Goal: Task Accomplishment & Management: Use online tool/utility

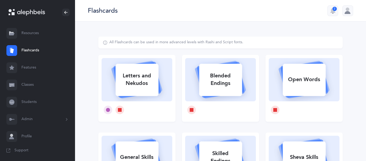
click at [138, 83] on div "Letters and Nekudos" at bounding box center [137, 79] width 43 height 21
select select
select select "single"
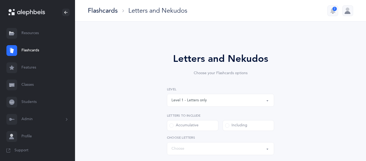
select select "27"
click at [191, 6] on div "Flashcards Letters and Nekudos 2" at bounding box center [220, 10] width 291 height 21
click at [192, 4] on div "Flashcards Letters and Nekudos 2" at bounding box center [220, 10] width 291 height 21
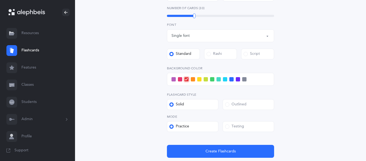
scroll to position [178, 0]
click at [224, 81] on div at bounding box center [220, 78] width 107 height 13
click at [225, 79] on span at bounding box center [225, 79] width 4 height 4
click at [0, 0] on input "checkbox" at bounding box center [0, 0] width 0 height 0
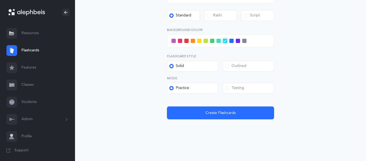
scroll to position [217, 0]
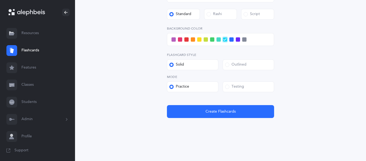
click at [227, 87] on span at bounding box center [227, 87] width 4 height 4
click at [0, 0] on input "Testing" at bounding box center [0, 0] width 0 height 0
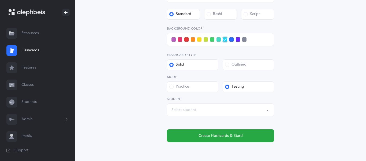
click at [268, 111] on button "Select student" at bounding box center [220, 109] width 107 height 13
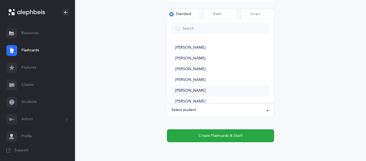
click at [233, 90] on link "[PERSON_NAME]" at bounding box center [221, 90] width 98 height 11
select select "3723"
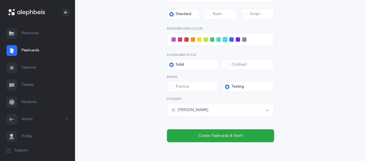
click at [214, 110] on div "[PERSON_NAME]" at bounding box center [224, 109] width 92 height 9
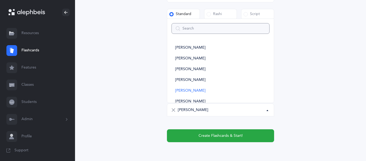
scroll to position [16, 0]
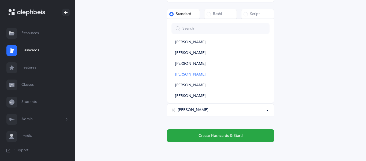
click at [208, 110] on div "[PERSON_NAME]" at bounding box center [224, 109] width 92 height 9
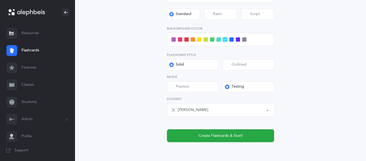
click at [174, 109] on icon at bounding box center [173, 110] width 4 height 4
select select
click at [174, 110] on div "Select student" at bounding box center [184, 110] width 25 height 6
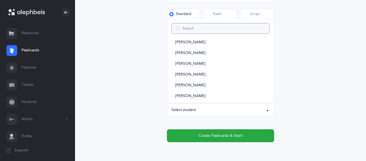
scroll to position [0, 0]
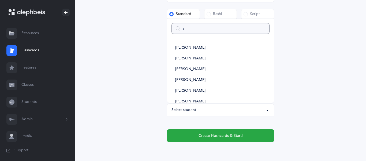
type input "am"
select select
type input "ama"
select select
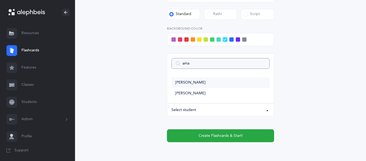
type input "ama"
click at [193, 81] on span "[PERSON_NAME]" at bounding box center [190, 82] width 30 height 5
select select "2938"
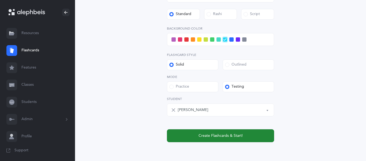
click at [203, 134] on span "Create Flashcards & Start!" at bounding box center [221, 136] width 44 height 6
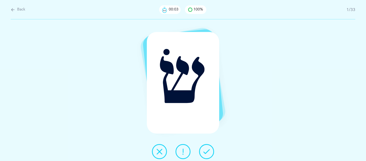
click at [204, 152] on icon at bounding box center [207, 151] width 6 height 6
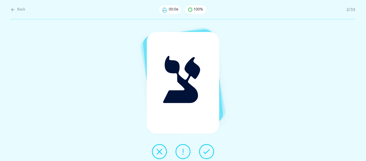
click at [204, 152] on icon at bounding box center [207, 151] width 6 height 6
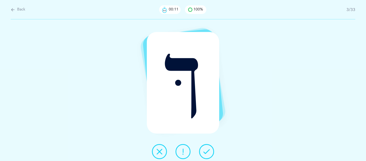
click at [204, 152] on icon at bounding box center [207, 151] width 6 height 6
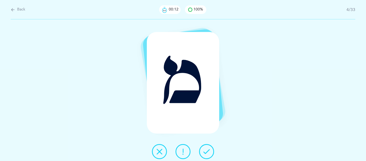
click at [204, 152] on icon at bounding box center [207, 151] width 6 height 6
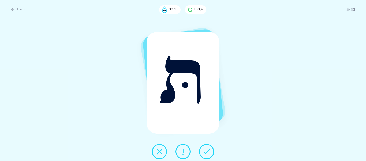
click at [204, 152] on icon at bounding box center [207, 151] width 6 height 6
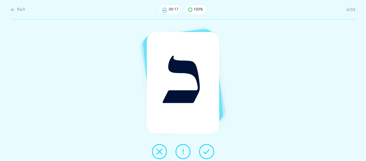
click at [204, 152] on icon at bounding box center [207, 151] width 6 height 6
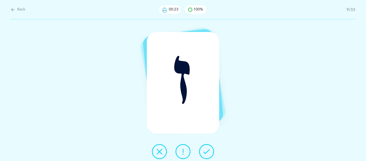
click at [204, 152] on icon at bounding box center [207, 151] width 6 height 6
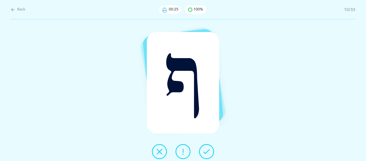
click at [204, 152] on icon at bounding box center [207, 151] width 6 height 6
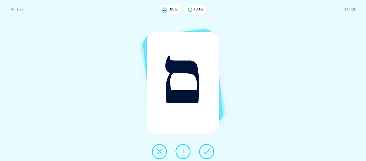
click at [186, 151] on icon at bounding box center [183, 151] width 6 height 6
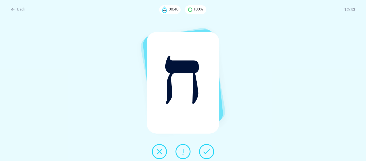
click at [206, 152] on icon at bounding box center [207, 151] width 6 height 6
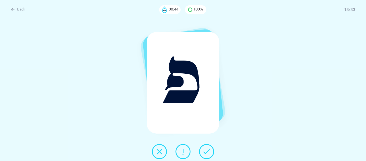
click at [206, 152] on icon at bounding box center [207, 151] width 6 height 6
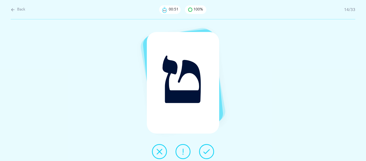
click at [206, 152] on icon at bounding box center [207, 151] width 6 height 6
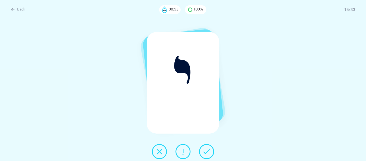
click at [206, 152] on icon at bounding box center [207, 151] width 6 height 6
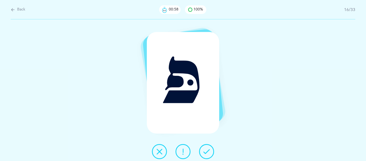
click at [182, 148] on icon at bounding box center [183, 151] width 6 height 6
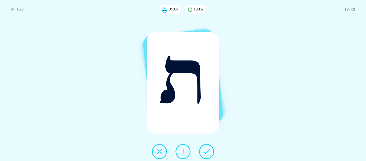
click at [204, 152] on icon at bounding box center [207, 151] width 6 height 6
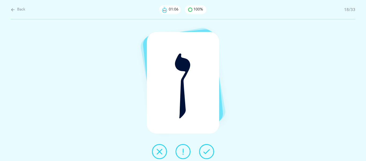
click at [204, 152] on icon at bounding box center [207, 151] width 6 height 6
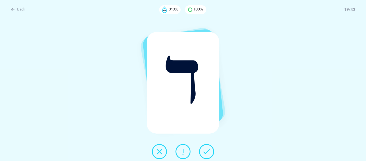
click at [204, 152] on icon at bounding box center [207, 151] width 6 height 6
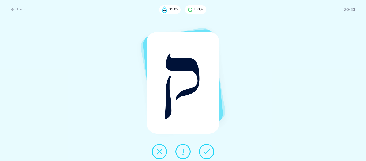
click at [204, 152] on icon at bounding box center [207, 151] width 6 height 6
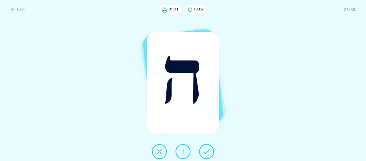
click at [204, 152] on icon at bounding box center [207, 151] width 6 height 6
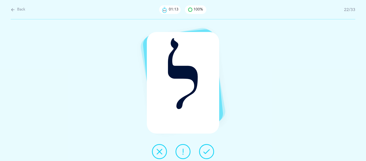
click at [204, 152] on icon at bounding box center [207, 151] width 6 height 6
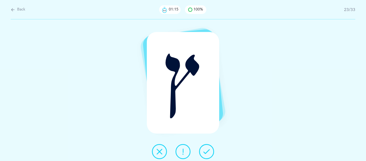
click at [204, 152] on icon at bounding box center [207, 151] width 6 height 6
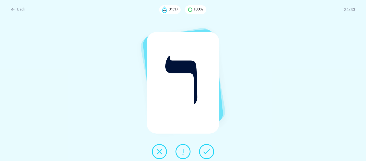
click at [204, 152] on icon at bounding box center [207, 151] width 6 height 6
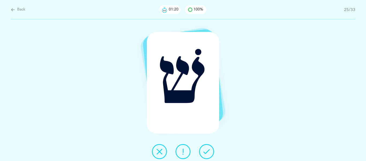
click at [204, 152] on icon at bounding box center [207, 151] width 6 height 6
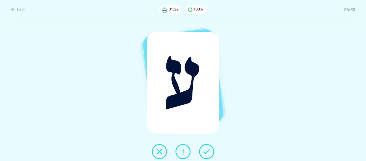
click at [204, 152] on icon at bounding box center [207, 151] width 6 height 6
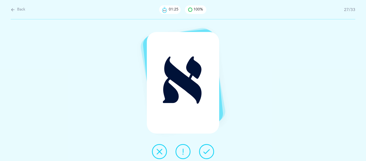
click at [204, 152] on icon at bounding box center [207, 151] width 6 height 6
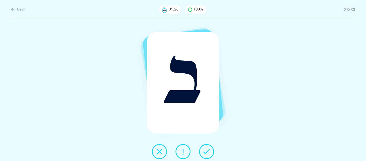
click at [204, 152] on icon at bounding box center [207, 151] width 6 height 6
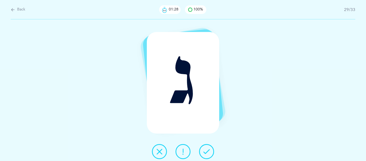
click at [204, 152] on icon at bounding box center [207, 151] width 6 height 6
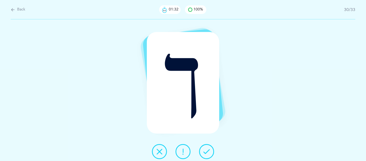
click at [204, 152] on icon at bounding box center [207, 151] width 6 height 6
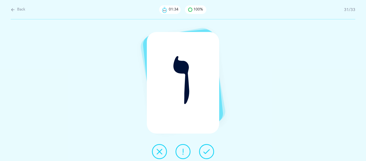
click at [204, 152] on icon at bounding box center [207, 151] width 6 height 6
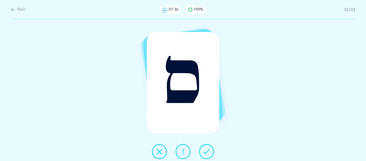
click at [204, 152] on icon at bounding box center [207, 151] width 6 height 6
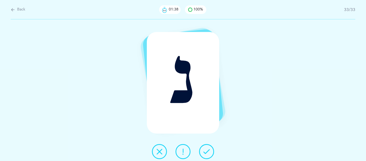
click at [204, 152] on icon at bounding box center [207, 151] width 6 height 6
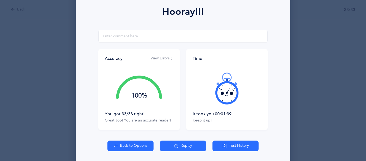
scroll to position [77, 0]
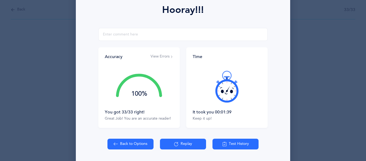
click at [130, 143] on button "Back to Options" at bounding box center [131, 143] width 46 height 11
select select "27"
select select "single"
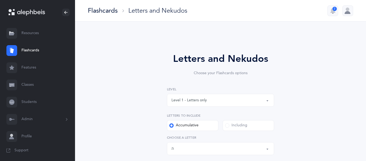
click at [267, 101] on button "Level 1 - Letters only" at bounding box center [220, 100] width 107 height 13
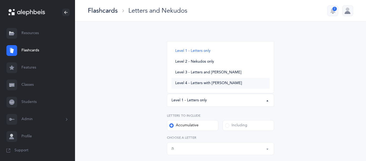
click at [209, 82] on span "Level 4 - Letters with [PERSON_NAME]" at bounding box center [208, 83] width 67 height 5
select select "4"
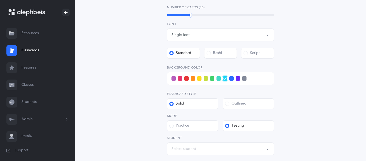
scroll to position [205, 0]
click at [175, 79] on span at bounding box center [174, 78] width 4 height 4
click at [0, 0] on input "checkbox" at bounding box center [0, 0] width 0 height 0
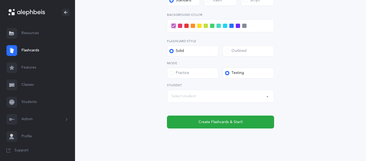
scroll to position [264, 0]
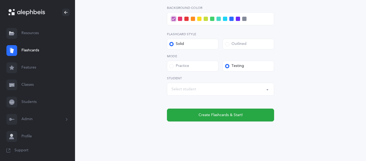
click at [201, 17] on span at bounding box center [199, 19] width 4 height 4
click at [0, 0] on input "checkbox" at bounding box center [0, 0] width 0 height 0
click at [199, 20] on icon at bounding box center [199, 18] width 3 height 3
click at [0, 0] on input "checkbox" at bounding box center [0, 0] width 0 height 0
click at [179, 90] on div "Select student" at bounding box center [184, 89] width 25 height 6
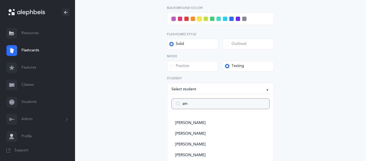
type input "ama"
select select
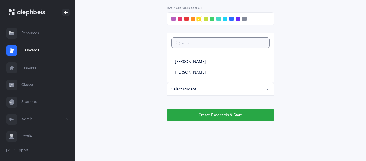
type input "ama"
click at [230, 19] on span at bounding box center [232, 19] width 4 height 4
click at [0, 0] on input "checkbox" at bounding box center [0, 0] width 0 height 0
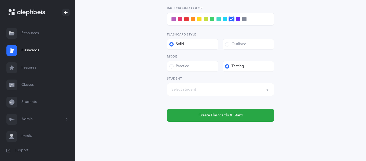
scroll to position [264, 0]
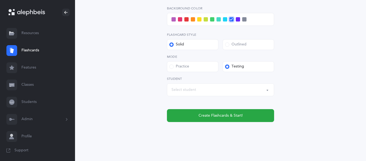
click at [177, 90] on div "Select student" at bounding box center [184, 90] width 25 height 6
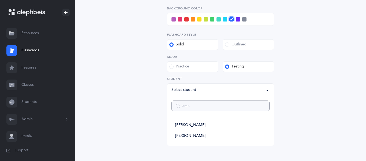
type input "amal"
select select
type input "amal"
click at [181, 124] on span "[PERSON_NAME]" at bounding box center [190, 125] width 30 height 5
select select "2938"
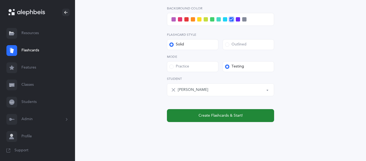
click at [230, 116] on span "Create Flashcards & Start!" at bounding box center [221, 116] width 44 height 6
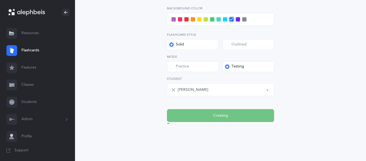
scroll to position [0, 0]
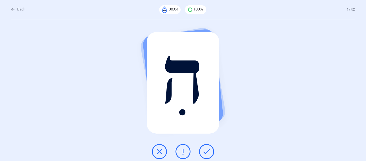
click at [202, 152] on button at bounding box center [206, 151] width 15 height 15
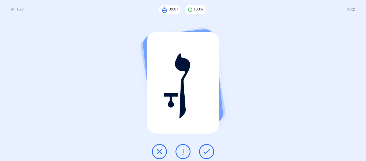
click at [202, 152] on button at bounding box center [206, 151] width 15 height 15
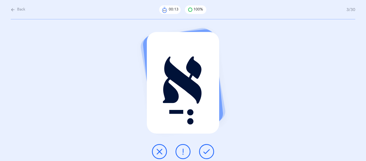
click at [202, 152] on button at bounding box center [206, 151] width 15 height 15
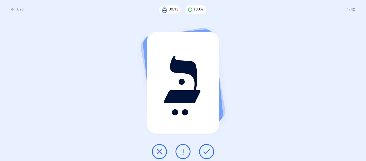
click at [202, 152] on button at bounding box center [206, 151] width 15 height 15
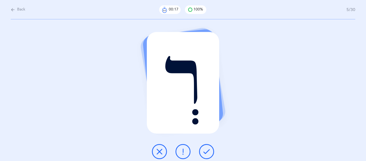
click at [202, 152] on button at bounding box center [206, 151] width 15 height 15
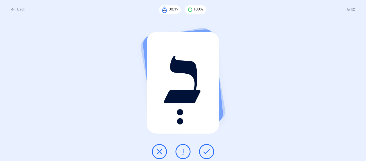
click at [202, 152] on button at bounding box center [206, 151] width 15 height 15
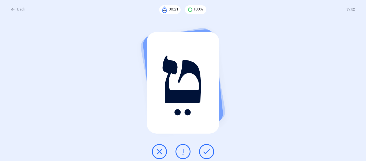
click at [202, 152] on button at bounding box center [206, 151] width 15 height 15
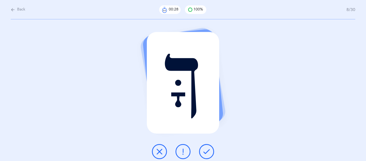
click at [202, 152] on button at bounding box center [206, 151] width 15 height 15
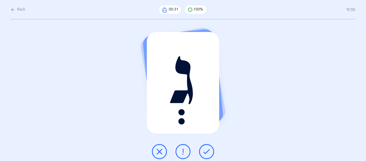
click at [202, 152] on button at bounding box center [206, 151] width 15 height 15
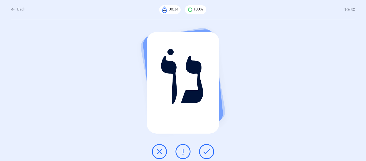
click at [202, 152] on button at bounding box center [206, 151] width 15 height 15
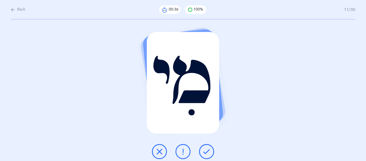
click at [202, 152] on button at bounding box center [206, 151] width 15 height 15
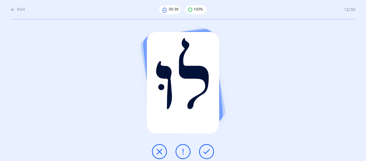
click at [202, 152] on button at bounding box center [206, 151] width 15 height 15
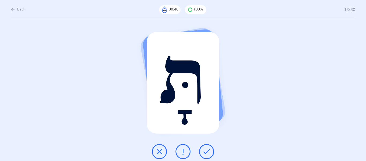
click at [202, 152] on button at bounding box center [206, 151] width 15 height 15
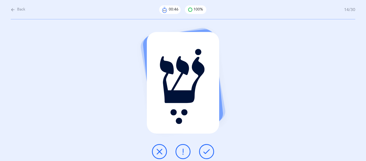
click at [202, 152] on button at bounding box center [206, 151] width 15 height 15
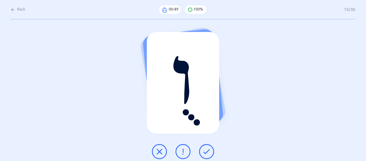
click at [202, 152] on button at bounding box center [206, 151] width 15 height 15
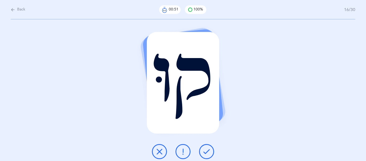
click at [202, 152] on button at bounding box center [206, 151] width 15 height 15
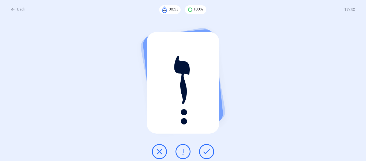
click at [202, 152] on button at bounding box center [206, 151] width 15 height 15
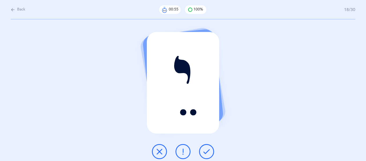
click at [202, 152] on button at bounding box center [206, 151] width 15 height 15
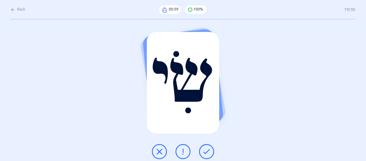
click at [182, 150] on icon at bounding box center [183, 151] width 6 height 6
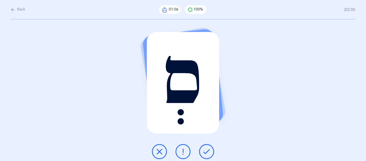
click at [204, 153] on icon at bounding box center [207, 151] width 6 height 6
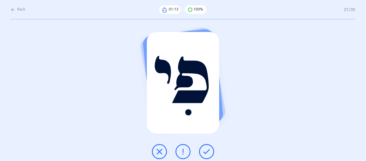
click at [158, 151] on icon at bounding box center [159, 151] width 6 height 6
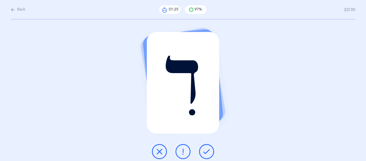
click at [204, 154] on icon at bounding box center [207, 151] width 6 height 6
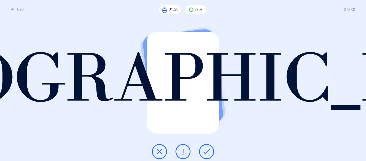
click at [204, 154] on icon at bounding box center [207, 151] width 6 height 6
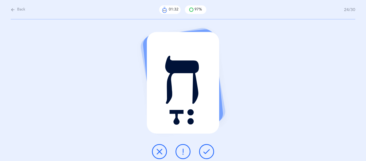
click at [204, 154] on icon at bounding box center [207, 151] width 6 height 6
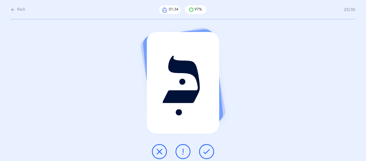
click at [204, 154] on icon at bounding box center [207, 151] width 6 height 6
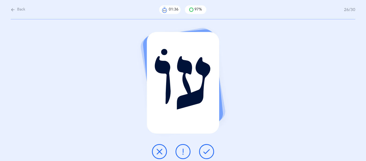
click at [204, 154] on icon at bounding box center [207, 151] width 6 height 6
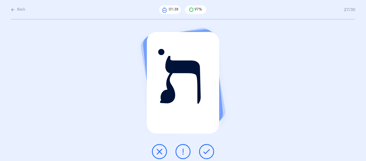
click at [204, 154] on icon at bounding box center [207, 151] width 6 height 6
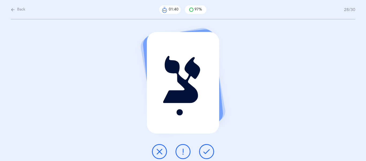
click at [204, 154] on icon at bounding box center [207, 151] width 6 height 6
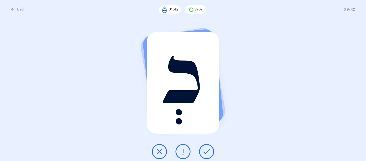
click at [204, 154] on icon at bounding box center [207, 151] width 6 height 6
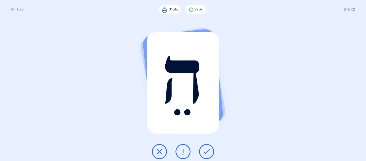
click at [204, 154] on icon at bounding box center [207, 151] width 6 height 6
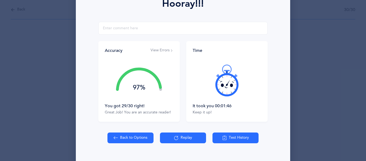
scroll to position [95, 0]
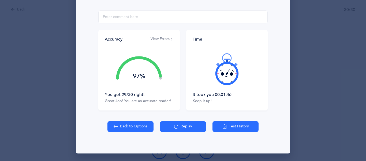
click at [131, 127] on button "Back to Options" at bounding box center [131, 126] width 46 height 11
select select "4"
select select "27"
select select "single"
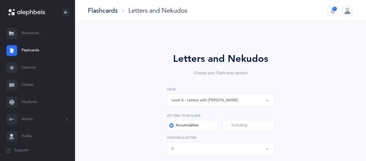
click at [269, 100] on button "Level 4 - Letters with [PERSON_NAME]" at bounding box center [220, 100] width 107 height 13
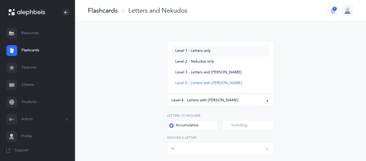
click at [197, 51] on span "Level 1 - Letters only" at bounding box center [192, 51] width 35 height 5
select select "1"
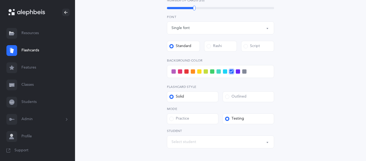
scroll to position [188, 0]
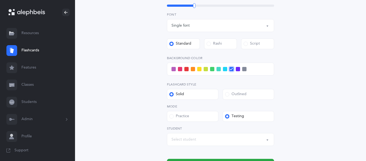
click at [195, 140] on div "Select student" at bounding box center [184, 140] width 25 height 6
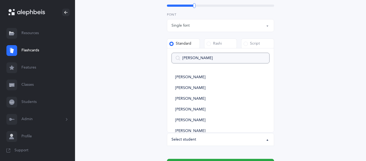
type input "joshu"
select select
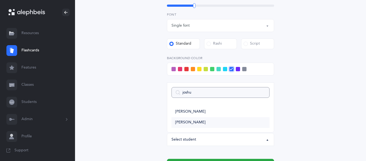
type input "joshu"
click at [179, 122] on span "[PERSON_NAME]" at bounding box center [190, 122] width 30 height 5
select select "2954"
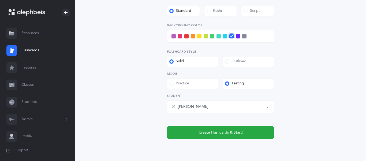
scroll to position [226, 0]
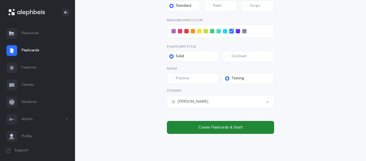
click at [183, 124] on button "Create Flashcards & Start!" at bounding box center [220, 127] width 107 height 13
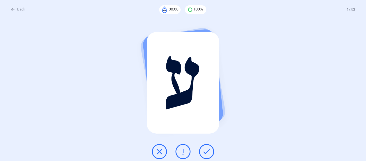
scroll to position [0, 0]
click at [204, 152] on icon at bounding box center [207, 151] width 6 height 6
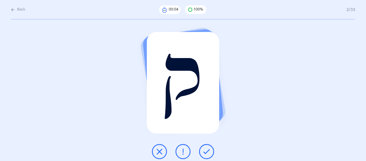
click at [204, 152] on icon at bounding box center [207, 151] width 6 height 6
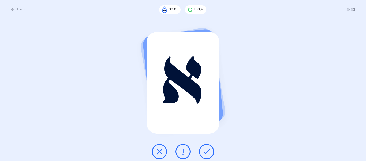
click at [204, 152] on icon at bounding box center [207, 151] width 6 height 6
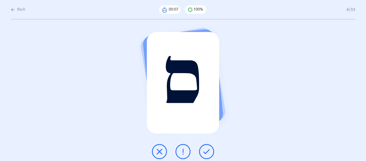
click at [204, 152] on icon at bounding box center [207, 151] width 6 height 6
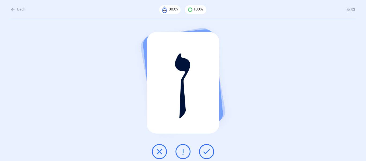
click at [204, 152] on icon at bounding box center [207, 151] width 6 height 6
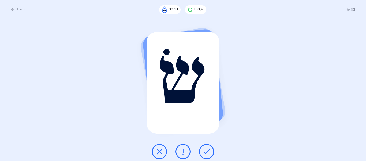
click at [204, 152] on icon at bounding box center [207, 151] width 6 height 6
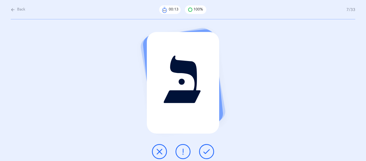
click at [204, 152] on icon at bounding box center [207, 151] width 6 height 6
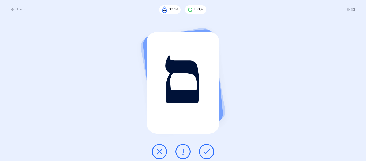
click at [204, 152] on icon at bounding box center [207, 151] width 6 height 6
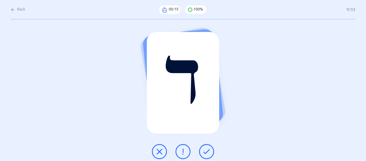
click at [204, 152] on icon at bounding box center [207, 151] width 6 height 6
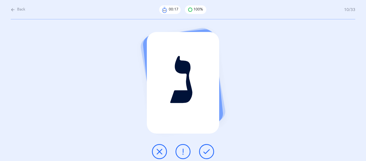
click at [204, 152] on icon at bounding box center [207, 151] width 6 height 6
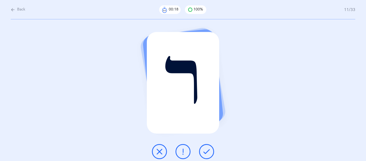
click at [204, 152] on icon at bounding box center [207, 151] width 6 height 6
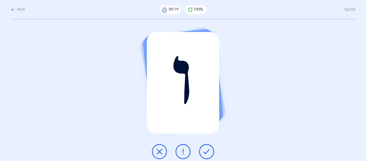
click at [204, 152] on icon at bounding box center [207, 151] width 6 height 6
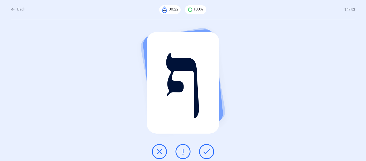
click at [204, 152] on icon at bounding box center [207, 151] width 6 height 6
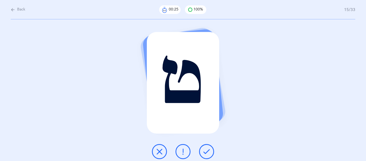
click at [204, 152] on icon at bounding box center [207, 151] width 6 height 6
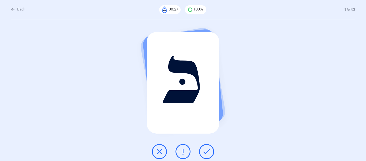
click at [204, 152] on icon at bounding box center [207, 151] width 6 height 6
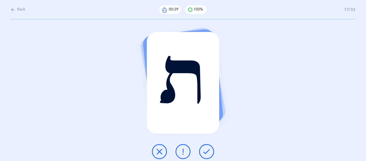
click at [204, 152] on icon at bounding box center [207, 151] width 6 height 6
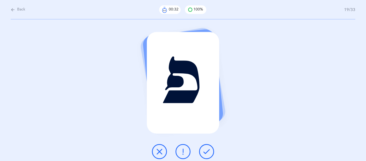
click at [204, 152] on icon at bounding box center [207, 151] width 6 height 6
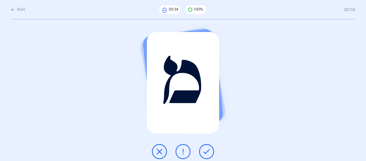
click at [204, 152] on icon at bounding box center [207, 151] width 6 height 6
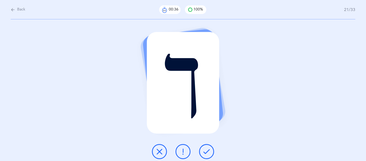
click at [204, 152] on icon at bounding box center [207, 151] width 6 height 6
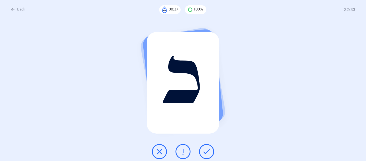
click at [204, 152] on icon at bounding box center [207, 151] width 6 height 6
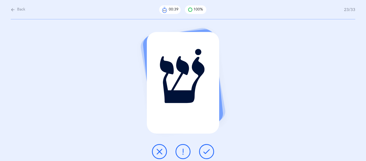
click at [204, 152] on icon at bounding box center [207, 151] width 6 height 6
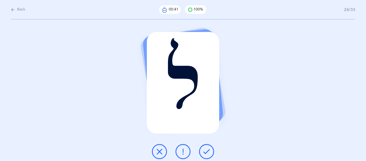
click at [204, 152] on icon at bounding box center [207, 151] width 6 height 6
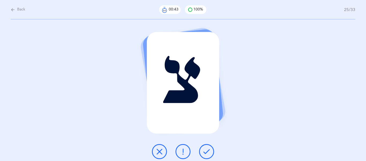
click at [204, 152] on icon at bounding box center [207, 151] width 6 height 6
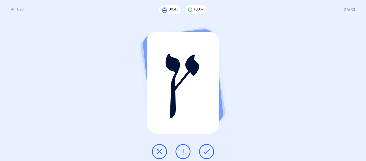
click at [204, 152] on icon at bounding box center [207, 151] width 6 height 6
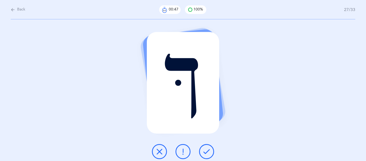
click at [204, 152] on icon at bounding box center [207, 151] width 6 height 6
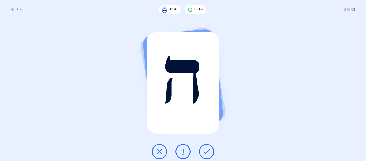
click at [204, 152] on icon at bounding box center [207, 151] width 6 height 6
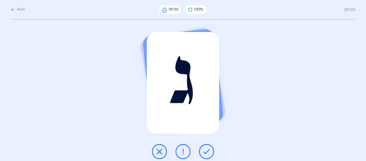
click at [204, 152] on icon at bounding box center [207, 151] width 6 height 6
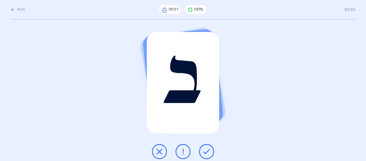
click at [204, 152] on icon at bounding box center [207, 151] width 6 height 6
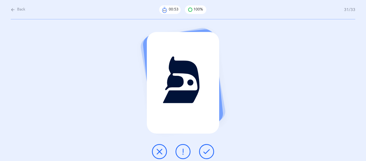
click at [204, 152] on icon at bounding box center [207, 151] width 6 height 6
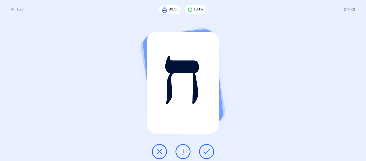
click at [204, 152] on icon at bounding box center [207, 151] width 6 height 6
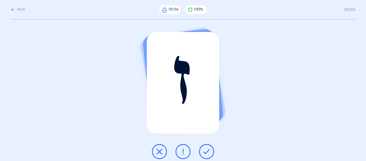
click at [204, 152] on icon at bounding box center [207, 151] width 6 height 6
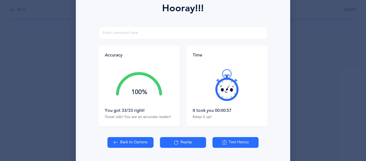
scroll to position [84, 0]
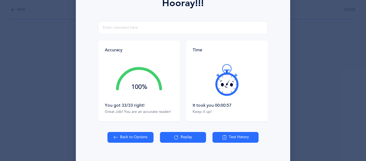
click at [131, 136] on button "Back to Options" at bounding box center [131, 137] width 46 height 11
select select "27"
select select "single"
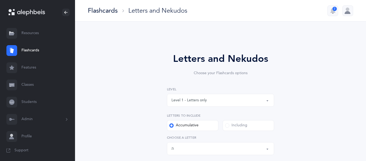
click at [269, 101] on button "Level 1 - Letters only" at bounding box center [220, 100] width 107 height 13
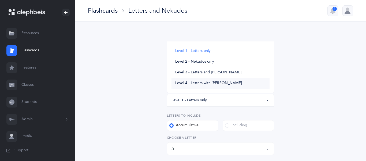
click at [214, 83] on span "Level 4 - Letters with [PERSON_NAME]" at bounding box center [208, 83] width 67 height 5
select select "4"
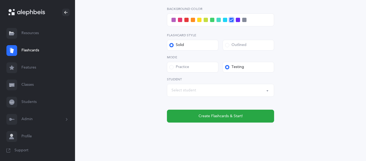
scroll to position [263, 0]
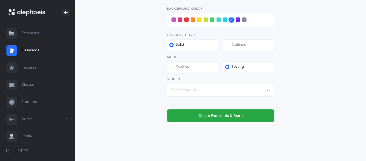
click at [210, 91] on div "Select student" at bounding box center [221, 89] width 98 height 9
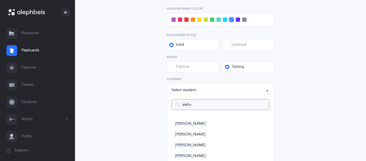
type input "[PERSON_NAME]"
select select
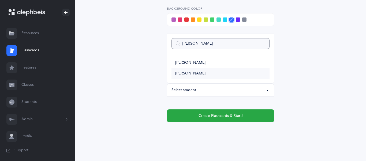
type input "[PERSON_NAME]"
click at [190, 72] on span "[PERSON_NAME]" at bounding box center [190, 73] width 30 height 5
select select "2954"
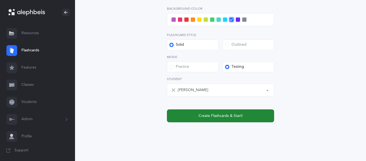
click at [199, 116] on span "Create Flashcards & Start!" at bounding box center [221, 116] width 44 height 6
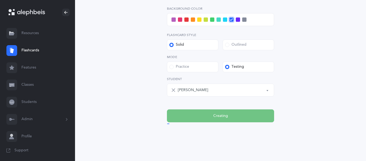
scroll to position [0, 0]
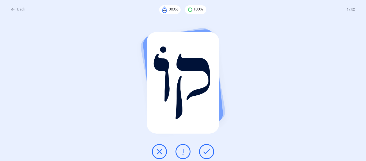
click at [187, 152] on button at bounding box center [183, 151] width 15 height 15
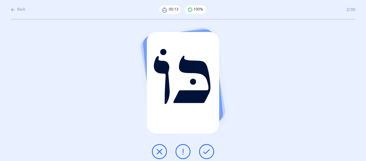
click at [183, 154] on icon at bounding box center [183, 151] width 6 height 6
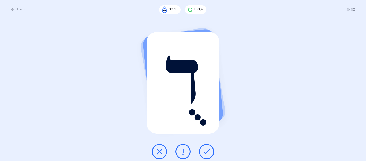
click at [206, 154] on icon at bounding box center [207, 151] width 6 height 6
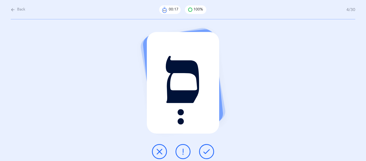
click at [206, 154] on icon at bounding box center [207, 151] width 6 height 6
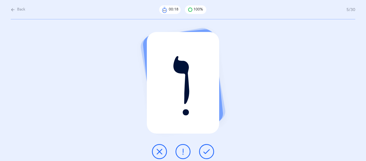
click at [206, 154] on icon at bounding box center [207, 151] width 6 height 6
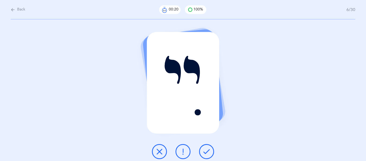
click at [206, 154] on icon at bounding box center [207, 151] width 6 height 6
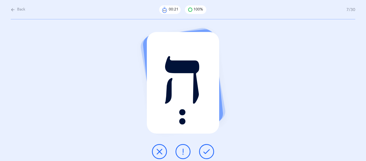
click at [206, 154] on icon at bounding box center [207, 151] width 6 height 6
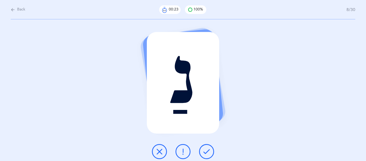
click at [206, 154] on icon at bounding box center [207, 151] width 6 height 6
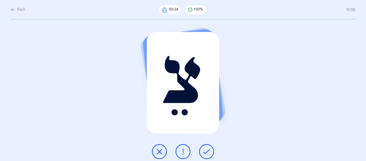
click at [206, 154] on icon at bounding box center [207, 151] width 6 height 6
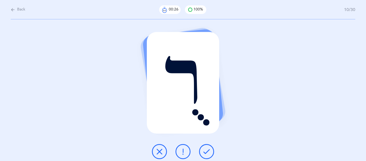
click at [206, 154] on icon at bounding box center [207, 151] width 6 height 6
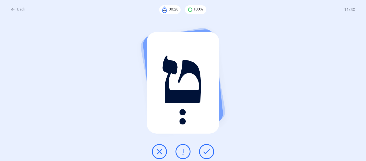
click at [206, 154] on icon at bounding box center [207, 151] width 6 height 6
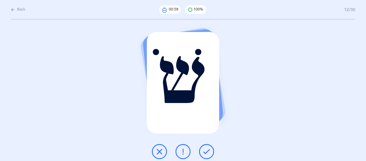
click at [162, 150] on icon at bounding box center [159, 151] width 6 height 6
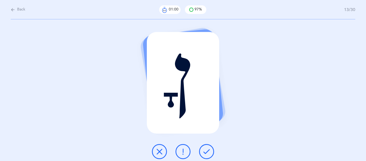
click at [203, 152] on button at bounding box center [206, 151] width 15 height 15
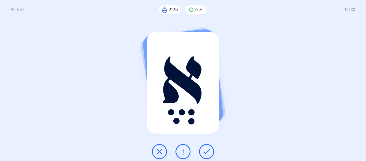
click at [203, 152] on button at bounding box center [206, 151] width 15 height 15
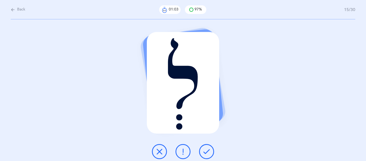
click at [203, 152] on button at bounding box center [206, 151] width 15 height 15
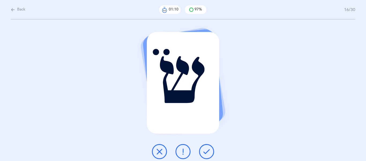
click at [185, 152] on icon at bounding box center [183, 151] width 6 height 6
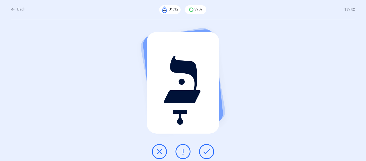
click at [210, 151] on icon at bounding box center [207, 151] width 6 height 6
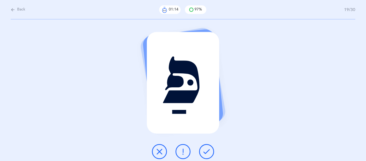
click at [210, 151] on icon at bounding box center [207, 151] width 6 height 6
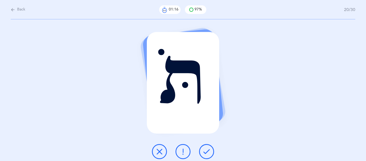
click at [210, 151] on icon at bounding box center [207, 151] width 6 height 6
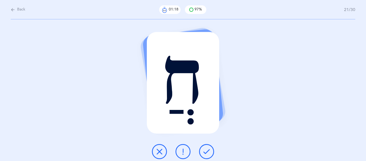
click at [210, 151] on icon at bounding box center [207, 151] width 6 height 6
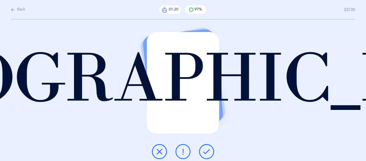
click at [210, 151] on icon at bounding box center [207, 151] width 6 height 6
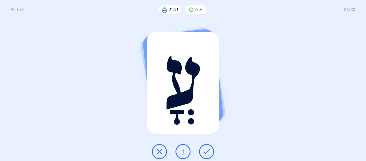
click at [210, 151] on icon at bounding box center [207, 151] width 6 height 6
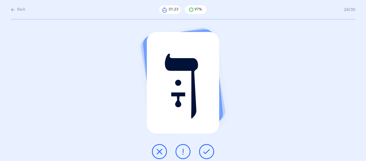
click at [210, 151] on icon at bounding box center [207, 151] width 6 height 6
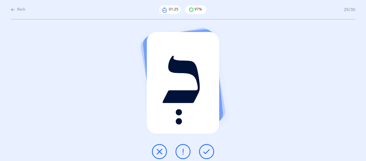
click at [210, 151] on icon at bounding box center [207, 151] width 6 height 6
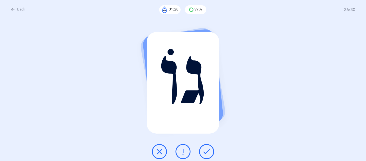
click at [210, 151] on icon at bounding box center [207, 151] width 6 height 6
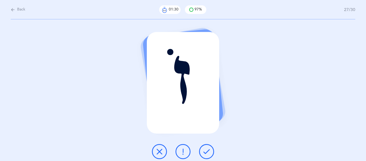
click at [210, 151] on icon at bounding box center [207, 151] width 6 height 6
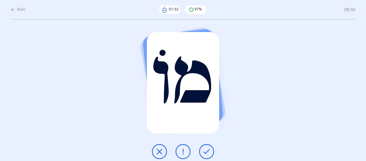
click at [210, 151] on icon at bounding box center [207, 151] width 6 height 6
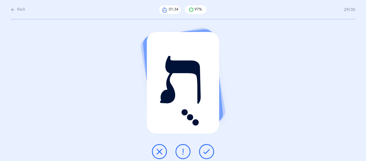
click at [210, 151] on icon at bounding box center [207, 151] width 6 height 6
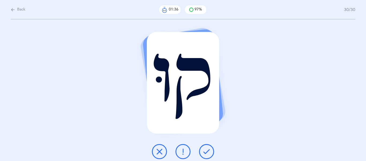
click at [210, 151] on icon at bounding box center [207, 151] width 6 height 6
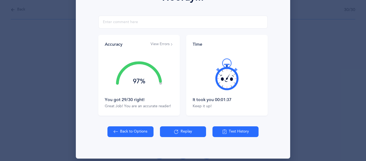
scroll to position [91, 0]
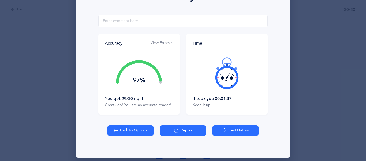
click at [117, 132] on icon at bounding box center [116, 130] width 4 height 6
select select "4"
select select "27"
select select "single"
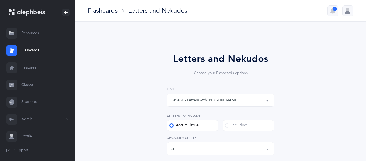
click at [268, 98] on button "Level 4 - Letters with [PERSON_NAME]" at bounding box center [220, 100] width 107 height 13
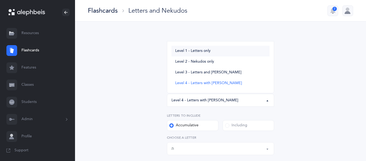
click at [197, 51] on span "Level 1 - Letters only" at bounding box center [192, 51] width 35 height 5
select select "1"
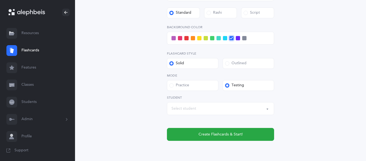
scroll to position [225, 0]
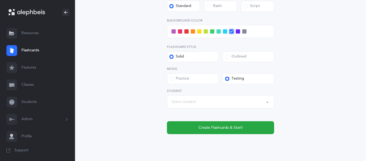
click at [184, 100] on div "Select student" at bounding box center [184, 102] width 25 height 6
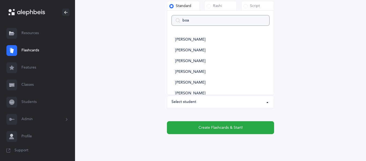
type input "boaz"
select select
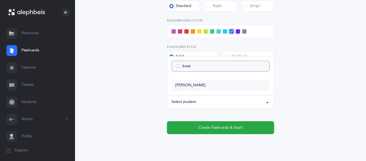
type input "boaz"
click at [189, 85] on span "[PERSON_NAME]" at bounding box center [190, 85] width 30 height 5
select select "11824"
click at [212, 31] on span at bounding box center [212, 31] width 4 height 4
click at [0, 0] on input "checkbox" at bounding box center [0, 0] width 0 height 0
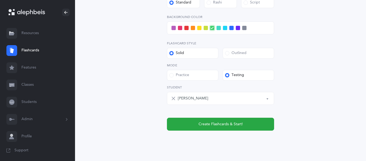
scroll to position [241, 0]
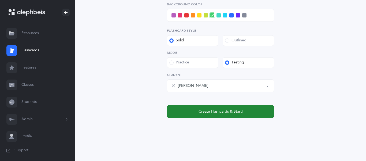
click at [193, 112] on button "Create Flashcards & Start!" at bounding box center [220, 111] width 107 height 13
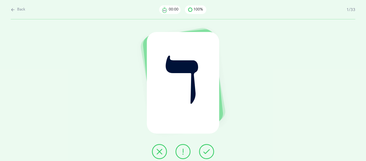
scroll to position [0, 0]
click at [206, 149] on icon at bounding box center [207, 151] width 6 height 6
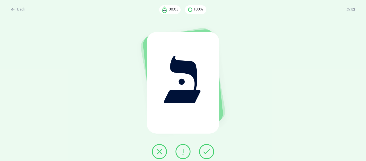
click at [206, 149] on icon at bounding box center [207, 151] width 6 height 6
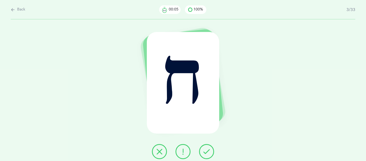
click at [206, 149] on icon at bounding box center [207, 151] width 6 height 6
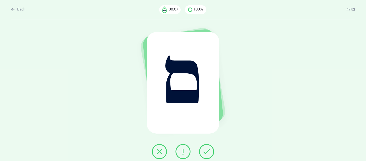
click at [206, 149] on icon at bounding box center [207, 151] width 6 height 6
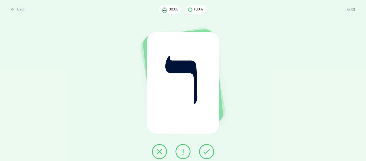
click at [206, 149] on icon at bounding box center [207, 151] width 6 height 6
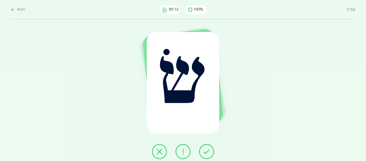
click at [206, 149] on icon at bounding box center [207, 151] width 6 height 6
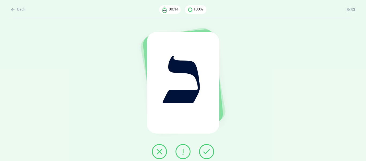
click at [206, 149] on icon at bounding box center [207, 151] width 6 height 6
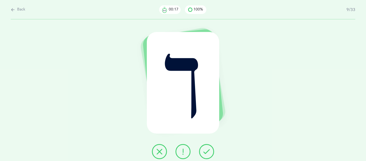
click at [206, 149] on icon at bounding box center [207, 151] width 6 height 6
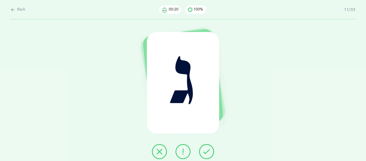
click at [206, 149] on icon at bounding box center [207, 151] width 6 height 6
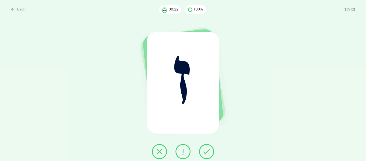
click at [206, 149] on icon at bounding box center [207, 151] width 6 height 6
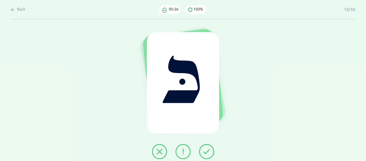
click at [206, 149] on icon at bounding box center [207, 151] width 6 height 6
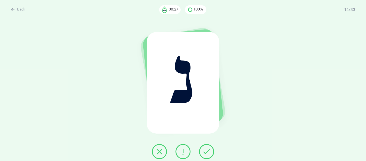
click at [206, 149] on icon at bounding box center [207, 151] width 6 height 6
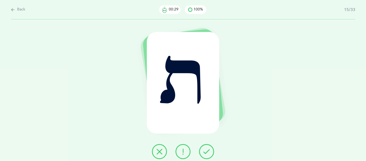
click at [206, 149] on icon at bounding box center [207, 151] width 6 height 6
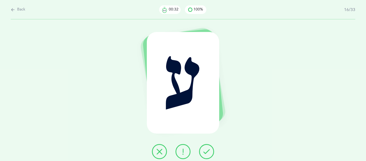
click at [206, 149] on icon at bounding box center [207, 151] width 6 height 6
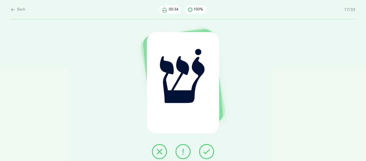
click at [206, 149] on icon at bounding box center [207, 151] width 6 height 6
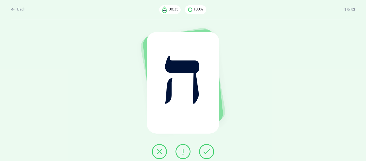
click at [206, 149] on icon at bounding box center [207, 151] width 6 height 6
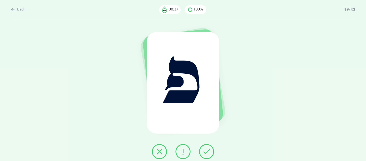
click at [206, 149] on icon at bounding box center [207, 151] width 6 height 6
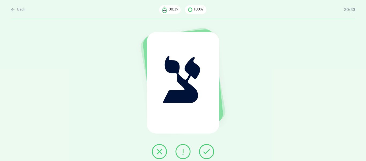
click at [206, 149] on icon at bounding box center [207, 151] width 6 height 6
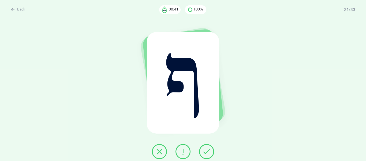
click at [206, 149] on icon at bounding box center [207, 151] width 6 height 6
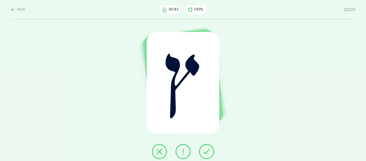
click at [206, 149] on icon at bounding box center [207, 151] width 6 height 6
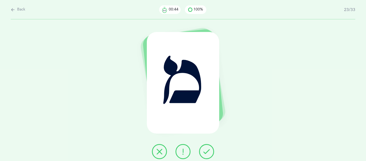
click at [206, 149] on icon at bounding box center [207, 151] width 6 height 6
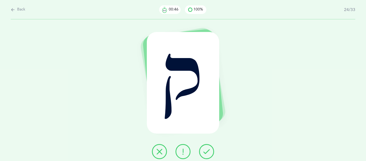
click at [206, 149] on icon at bounding box center [207, 151] width 6 height 6
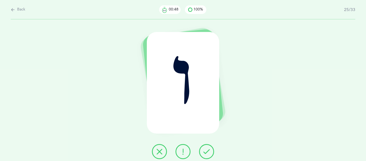
click at [206, 149] on icon at bounding box center [207, 151] width 6 height 6
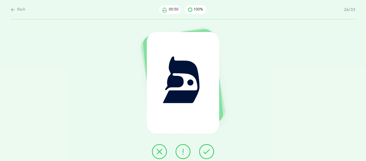
click at [206, 149] on icon at bounding box center [207, 151] width 6 height 6
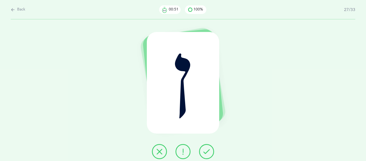
click at [206, 149] on icon at bounding box center [207, 151] width 6 height 6
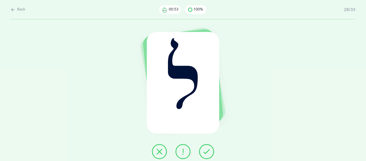
click at [206, 149] on icon at bounding box center [207, 151] width 6 height 6
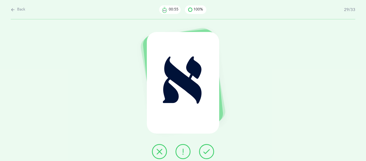
click at [206, 149] on icon at bounding box center [207, 151] width 6 height 6
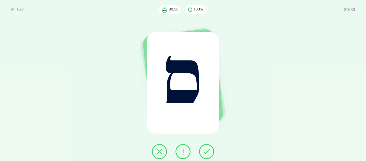
click at [206, 149] on icon at bounding box center [207, 151] width 6 height 6
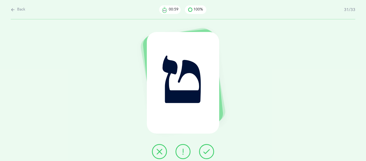
click at [206, 149] on icon at bounding box center [207, 151] width 6 height 6
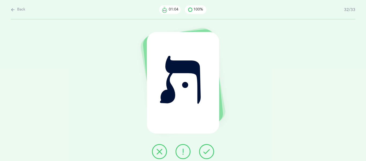
click at [206, 149] on icon at bounding box center [207, 151] width 6 height 6
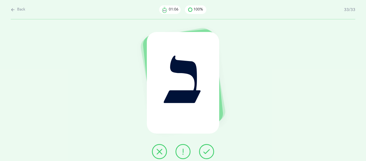
click at [206, 149] on icon at bounding box center [207, 151] width 6 height 6
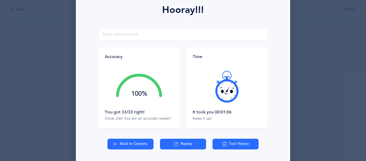
scroll to position [78, 0]
click at [132, 144] on button "Back to Options" at bounding box center [131, 143] width 46 height 11
select select "27"
select select "single"
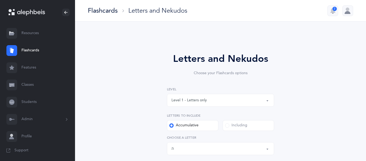
click at [266, 101] on button "Level 1 - Letters only" at bounding box center [220, 100] width 107 height 13
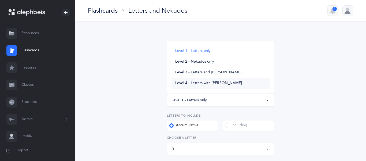
click at [223, 83] on span "Level 4 - Letters with [PERSON_NAME]" at bounding box center [208, 83] width 67 height 5
select select "4"
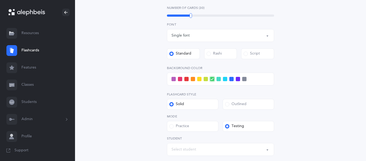
scroll to position [206, 0]
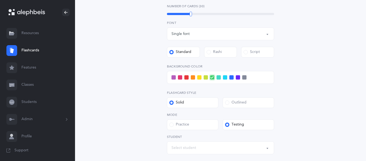
click at [185, 146] on div "Select student" at bounding box center [184, 148] width 25 height 6
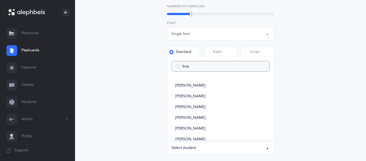
type input "boaz"
select select
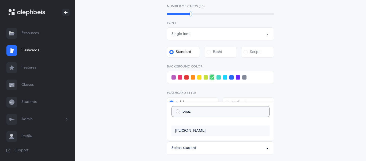
type input "boaz"
click at [198, 130] on span "[PERSON_NAME]" at bounding box center [190, 130] width 30 height 5
select select "11824"
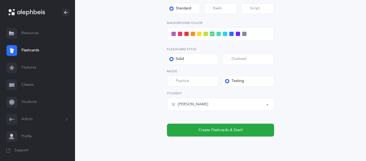
scroll to position [250, 0]
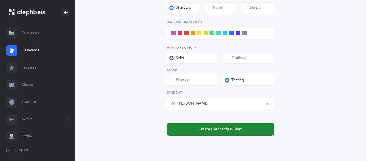
click at [198, 130] on button "Create Flashcards & Start!" at bounding box center [220, 129] width 107 height 13
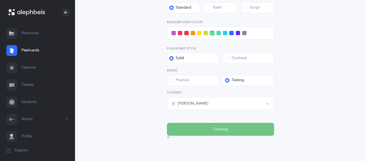
scroll to position [0, 0]
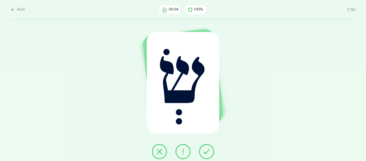
click at [205, 149] on icon at bounding box center [207, 151] width 6 height 6
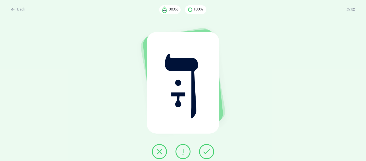
click at [205, 149] on icon at bounding box center [207, 151] width 6 height 6
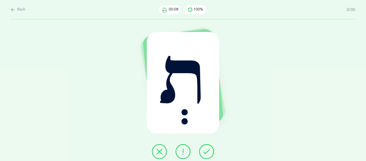
click at [205, 149] on icon at bounding box center [207, 151] width 6 height 6
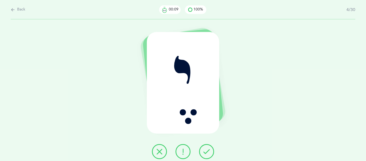
click at [205, 149] on icon at bounding box center [207, 151] width 6 height 6
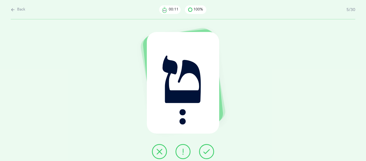
click at [205, 149] on icon at bounding box center [207, 151] width 6 height 6
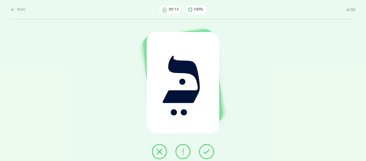
click at [205, 149] on icon at bounding box center [207, 151] width 6 height 6
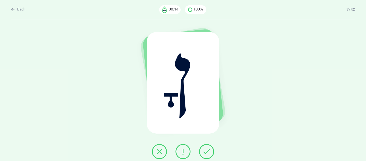
click at [205, 149] on icon at bounding box center [207, 151] width 6 height 6
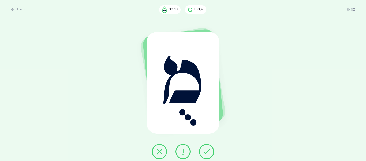
click at [184, 150] on icon at bounding box center [183, 151] width 6 height 6
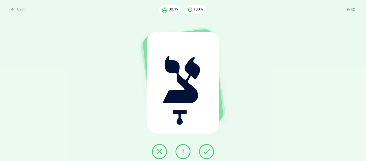
click at [203, 151] on button at bounding box center [206, 151] width 15 height 15
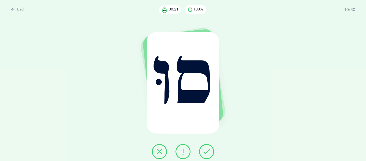
click at [203, 151] on button at bounding box center [206, 151] width 15 height 15
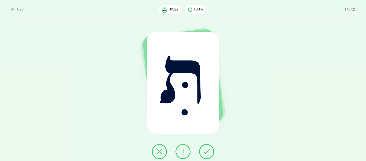
click at [203, 151] on button at bounding box center [206, 151] width 15 height 15
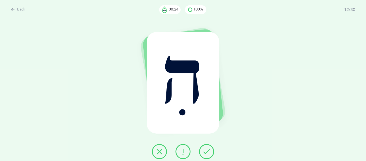
click at [203, 151] on button at bounding box center [206, 151] width 15 height 15
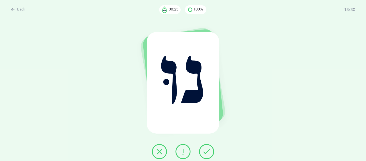
click at [203, 151] on button at bounding box center [206, 151] width 15 height 15
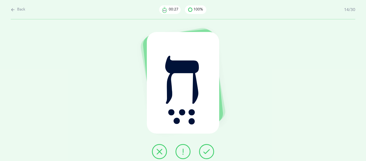
click at [203, 151] on button at bounding box center [206, 151] width 15 height 15
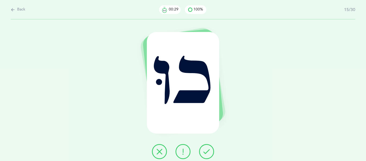
click at [203, 151] on button at bounding box center [206, 151] width 15 height 15
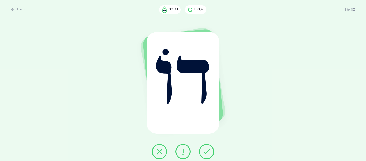
click at [203, 151] on button at bounding box center [206, 151] width 15 height 15
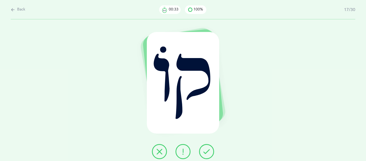
click at [203, 151] on button at bounding box center [206, 151] width 15 height 15
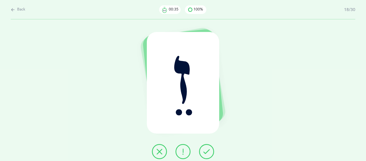
click at [203, 151] on button at bounding box center [206, 151] width 15 height 15
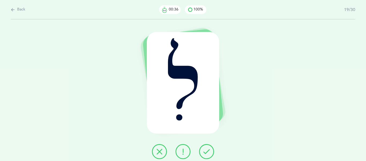
click at [203, 151] on button at bounding box center [206, 151] width 15 height 15
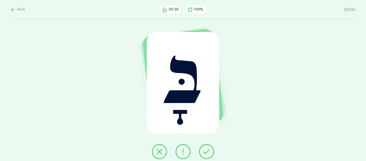
click at [203, 151] on button at bounding box center [206, 151] width 15 height 15
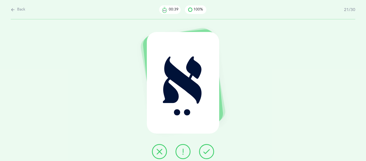
click at [203, 151] on button at bounding box center [206, 151] width 15 height 15
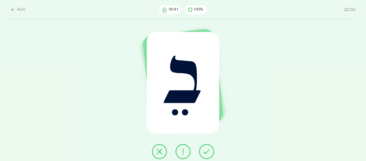
click at [203, 151] on button at bounding box center [206, 151] width 15 height 15
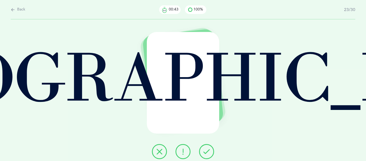
click at [203, 151] on button at bounding box center [206, 151] width 15 height 15
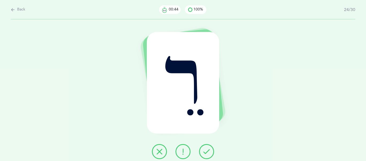
click at [203, 151] on button at bounding box center [206, 151] width 15 height 15
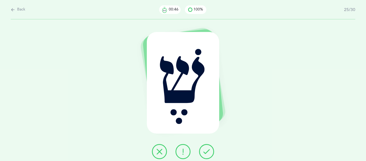
click at [203, 151] on button at bounding box center [206, 151] width 15 height 15
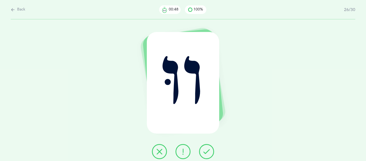
click at [203, 151] on button at bounding box center [206, 151] width 15 height 15
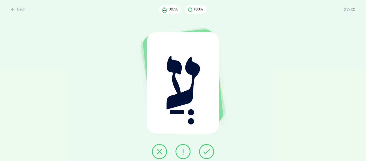
click at [203, 151] on button at bounding box center [206, 151] width 15 height 15
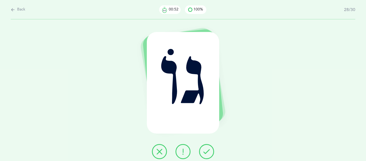
click at [203, 151] on button at bounding box center [206, 151] width 15 height 15
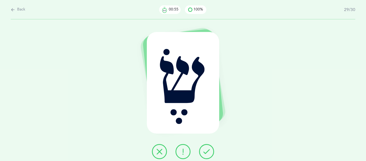
click at [203, 151] on button at bounding box center [206, 151] width 15 height 15
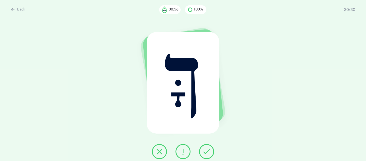
click at [203, 151] on button at bounding box center [206, 151] width 15 height 15
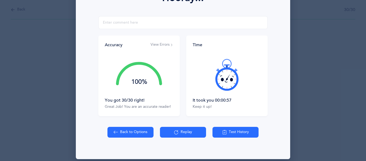
scroll to position [95, 0]
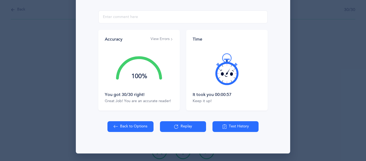
click at [120, 125] on button "Back to Options" at bounding box center [131, 126] width 46 height 11
select select "4"
select select "27"
select select "single"
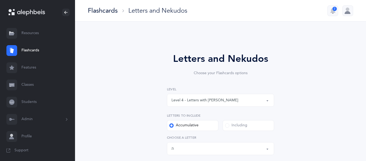
click at [267, 99] on button "Level 4 - Letters with [PERSON_NAME]" at bounding box center [220, 100] width 107 height 13
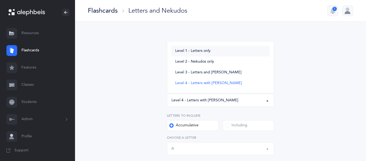
click at [201, 49] on span "Level 1 - Letters only" at bounding box center [192, 51] width 35 height 5
select select "1"
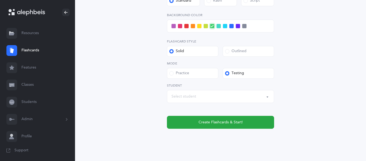
scroll to position [232, 0]
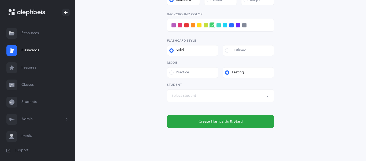
click at [189, 96] on div "Select student" at bounding box center [184, 96] width 25 height 6
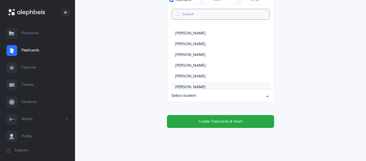
type input "n"
select select
type input "no"
select select
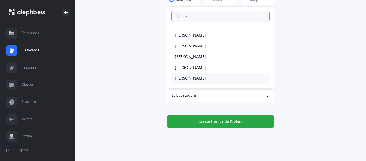
type input "noa"
select select
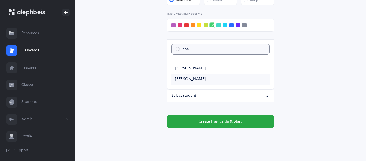
type input "noa"
click at [182, 78] on span "[PERSON_NAME]" at bounding box center [190, 79] width 30 height 5
select select "3637"
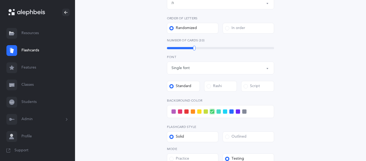
scroll to position [146, 0]
click at [232, 112] on span at bounding box center [232, 111] width 4 height 4
click at [0, 0] on input "checkbox" at bounding box center [0, 0] width 0 height 0
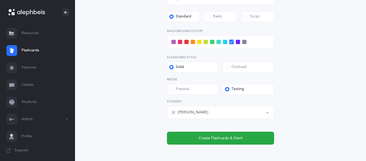
scroll to position [216, 0]
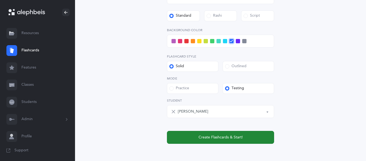
click at [254, 138] on button "Create Flashcards & Start!" at bounding box center [220, 137] width 107 height 13
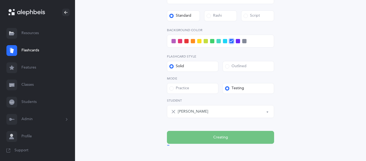
scroll to position [0, 0]
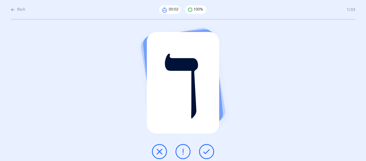
click at [205, 151] on icon at bounding box center [207, 151] width 6 height 6
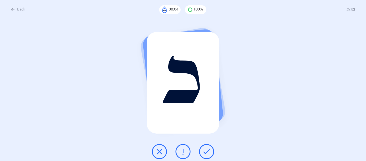
click at [205, 151] on icon at bounding box center [207, 151] width 6 height 6
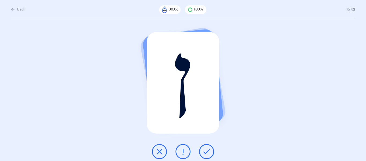
click at [205, 151] on icon at bounding box center [207, 151] width 6 height 6
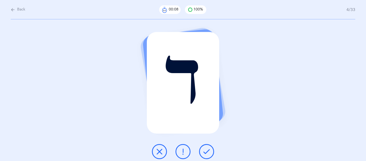
click at [205, 151] on icon at bounding box center [207, 151] width 6 height 6
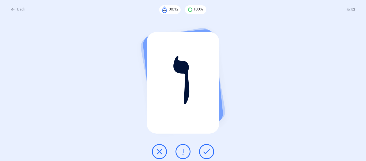
click at [187, 152] on button at bounding box center [183, 151] width 15 height 15
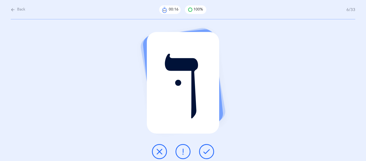
click at [205, 152] on icon at bounding box center [207, 151] width 6 height 6
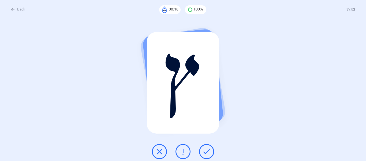
click at [205, 152] on icon at bounding box center [207, 151] width 6 height 6
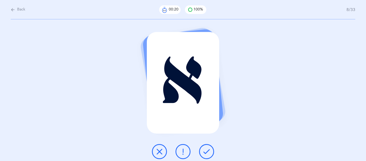
click at [205, 152] on icon at bounding box center [207, 151] width 6 height 6
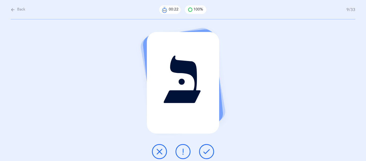
click at [205, 152] on icon at bounding box center [207, 151] width 6 height 6
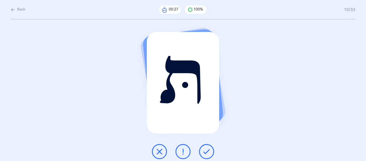
click at [205, 152] on icon at bounding box center [207, 151] width 6 height 6
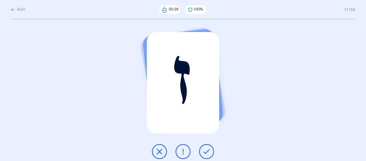
click at [205, 152] on icon at bounding box center [207, 151] width 6 height 6
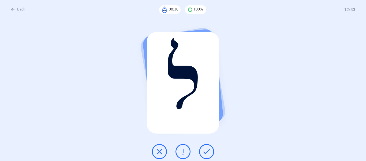
click at [205, 152] on icon at bounding box center [207, 151] width 6 height 6
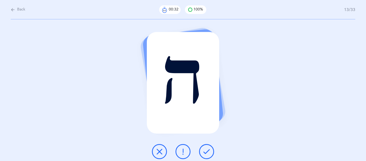
click at [205, 152] on icon at bounding box center [207, 151] width 6 height 6
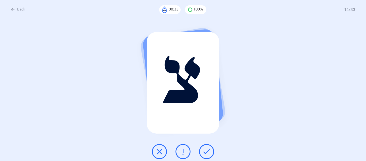
click at [205, 152] on icon at bounding box center [207, 151] width 6 height 6
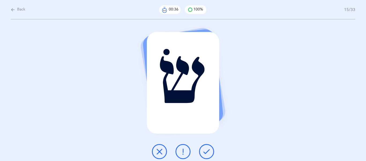
click at [205, 152] on icon at bounding box center [207, 151] width 6 height 6
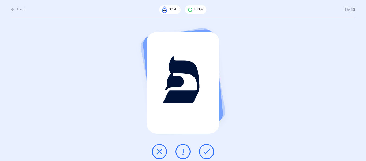
click at [185, 153] on icon at bounding box center [183, 151] width 6 height 6
click at [203, 152] on button at bounding box center [206, 151] width 15 height 15
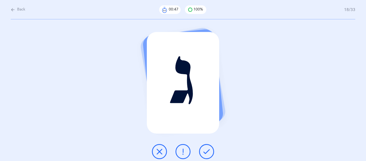
click at [203, 152] on button at bounding box center [206, 151] width 15 height 15
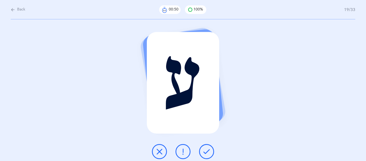
click at [203, 152] on button at bounding box center [206, 151] width 15 height 15
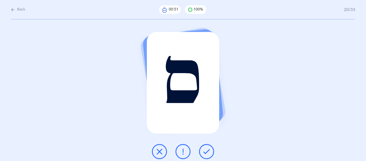
click at [203, 152] on button at bounding box center [206, 151] width 15 height 15
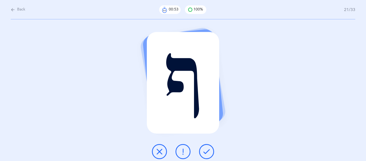
click at [203, 152] on button at bounding box center [206, 151] width 15 height 15
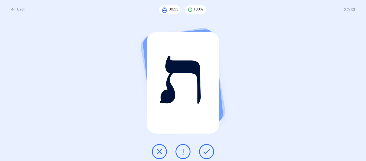
click at [203, 152] on button at bounding box center [206, 151] width 15 height 15
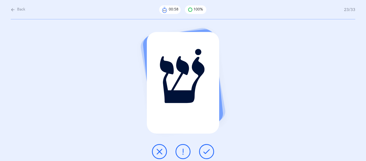
click at [203, 152] on button at bounding box center [206, 151] width 15 height 15
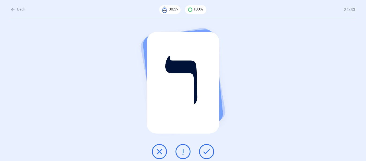
click at [203, 152] on button at bounding box center [206, 151] width 15 height 15
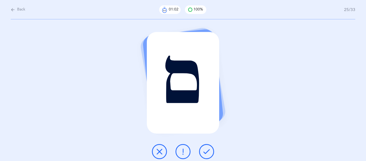
click at [203, 152] on button at bounding box center [206, 151] width 15 height 15
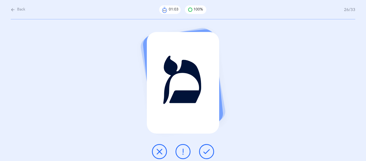
click at [203, 152] on button at bounding box center [206, 151] width 15 height 15
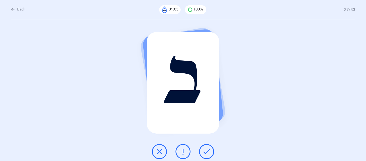
click at [203, 152] on button at bounding box center [206, 151] width 15 height 15
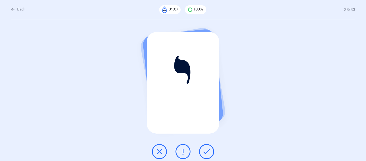
click at [203, 152] on button at bounding box center [206, 151] width 15 height 15
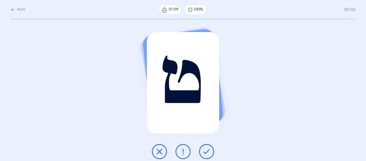
click at [203, 152] on button at bounding box center [206, 151] width 15 height 15
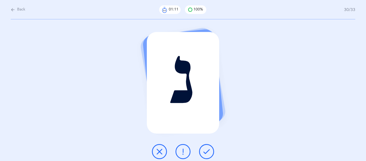
click at [203, 152] on button at bounding box center [206, 151] width 15 height 15
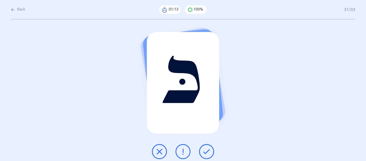
click at [203, 152] on button at bounding box center [206, 151] width 15 height 15
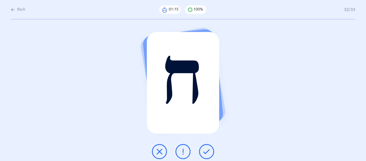
click at [203, 152] on button at bounding box center [206, 151] width 15 height 15
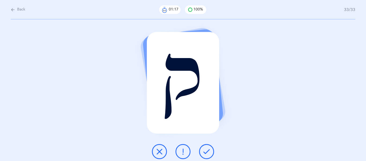
click at [203, 152] on button at bounding box center [206, 151] width 15 height 15
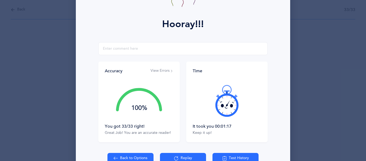
scroll to position [70, 0]
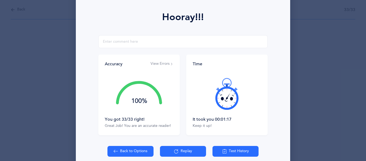
click at [137, 151] on button "Back to Options" at bounding box center [131, 151] width 46 height 11
select select "27"
select select "single"
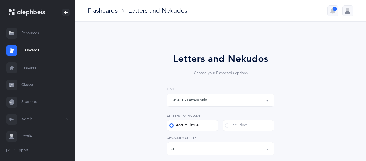
click at [267, 101] on button "Level 1 - Letters only" at bounding box center [220, 100] width 107 height 13
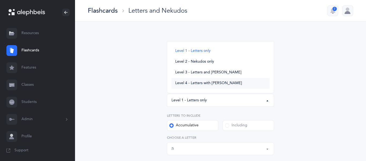
click at [215, 83] on span "Level 4 - Letters with [PERSON_NAME]" at bounding box center [208, 83] width 67 height 5
select select "4"
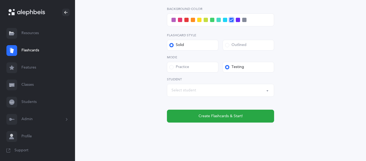
scroll to position [264, 0]
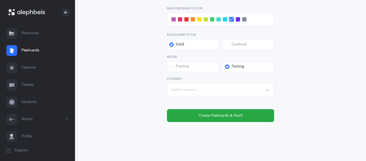
click at [215, 90] on div "Select student" at bounding box center [221, 89] width 98 height 9
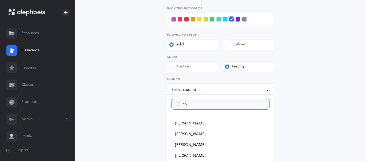
type input "noa"
select select
type input "[PERSON_NAME]"
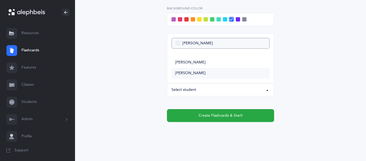
select select
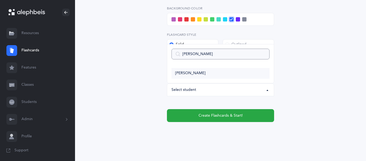
type input "[PERSON_NAME]"
click at [195, 72] on span "[PERSON_NAME]" at bounding box center [190, 73] width 30 height 5
select select "3637"
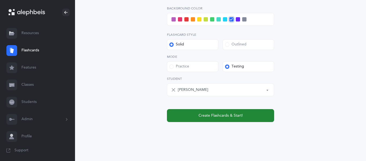
click at [197, 114] on button "Create Flashcards & Start!" at bounding box center [220, 115] width 107 height 13
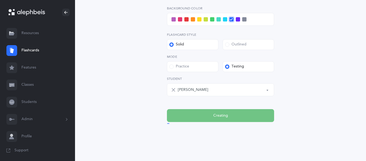
scroll to position [0, 0]
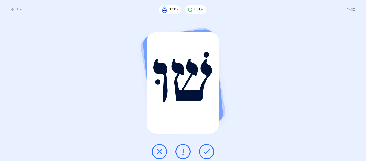
click at [204, 152] on icon at bounding box center [207, 151] width 6 height 6
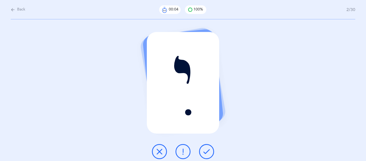
click at [204, 152] on icon at bounding box center [207, 151] width 6 height 6
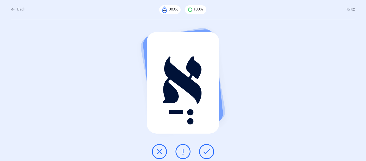
click at [204, 152] on icon at bounding box center [207, 151] width 6 height 6
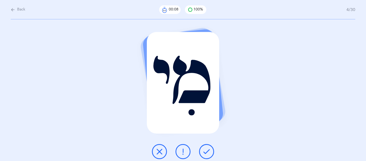
click at [204, 152] on icon at bounding box center [207, 151] width 6 height 6
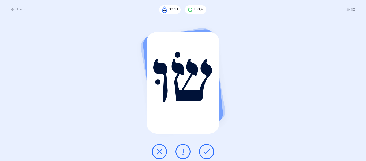
click at [204, 152] on icon at bounding box center [207, 151] width 6 height 6
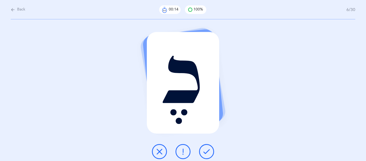
click at [204, 152] on icon at bounding box center [207, 151] width 6 height 6
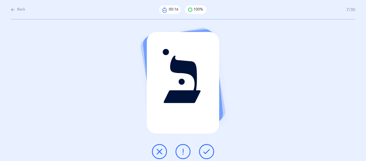
click at [204, 152] on icon at bounding box center [207, 151] width 6 height 6
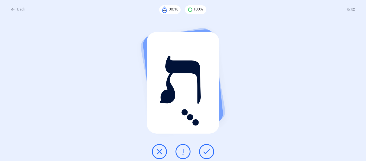
click at [204, 152] on icon at bounding box center [207, 151] width 6 height 6
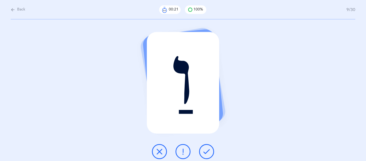
click at [204, 152] on icon at bounding box center [207, 151] width 6 height 6
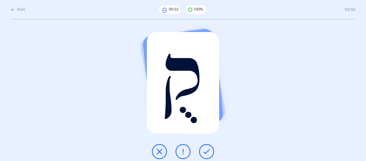
click at [204, 152] on icon at bounding box center [207, 151] width 6 height 6
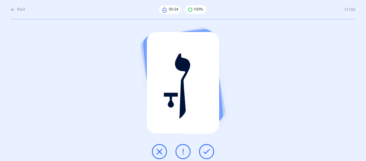
click at [204, 152] on icon at bounding box center [207, 151] width 6 height 6
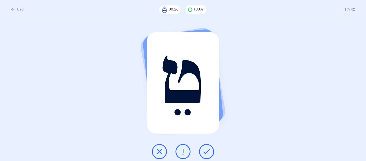
click at [204, 152] on icon at bounding box center [207, 151] width 6 height 6
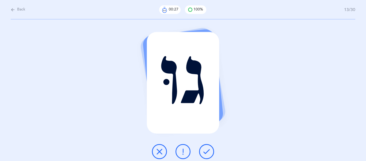
click at [204, 152] on icon at bounding box center [207, 151] width 6 height 6
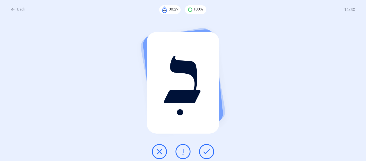
click at [204, 152] on icon at bounding box center [207, 151] width 6 height 6
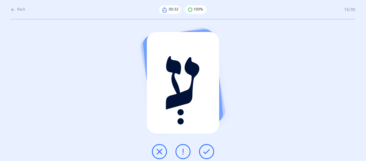
click at [204, 152] on icon at bounding box center [207, 151] width 6 height 6
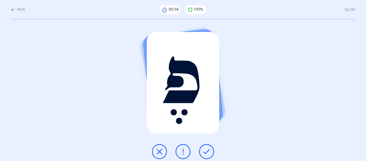
click at [204, 152] on icon at bounding box center [207, 151] width 6 height 6
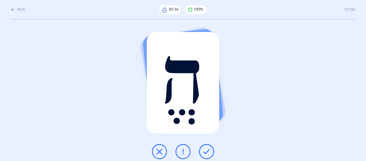
click at [204, 152] on icon at bounding box center [207, 151] width 6 height 6
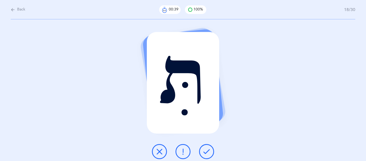
click at [204, 152] on icon at bounding box center [207, 151] width 6 height 6
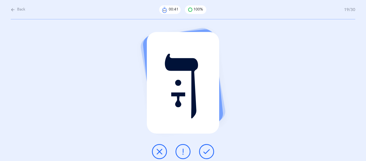
click at [204, 152] on icon at bounding box center [207, 151] width 6 height 6
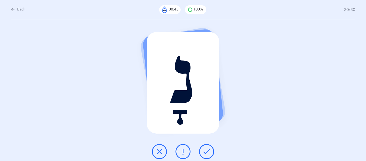
click at [204, 152] on icon at bounding box center [207, 151] width 6 height 6
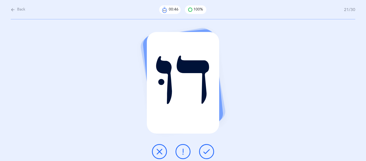
click at [204, 152] on icon at bounding box center [207, 151] width 6 height 6
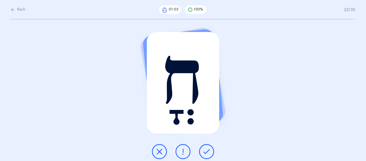
click at [182, 152] on icon at bounding box center [183, 151] width 6 height 6
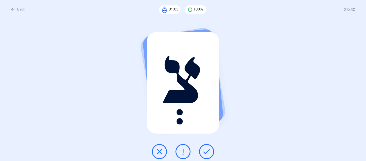
click at [208, 150] on icon at bounding box center [207, 151] width 6 height 6
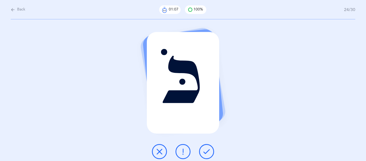
click at [208, 150] on icon at bounding box center [207, 151] width 6 height 6
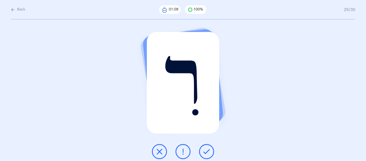
click at [208, 150] on icon at bounding box center [207, 151] width 6 height 6
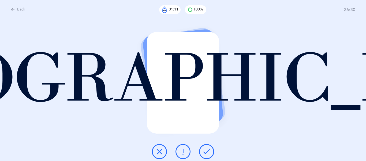
click at [208, 150] on icon at bounding box center [207, 151] width 6 height 6
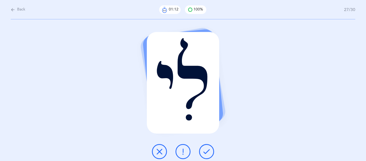
click at [208, 150] on icon at bounding box center [207, 151] width 6 height 6
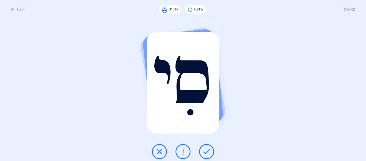
click at [208, 150] on icon at bounding box center [207, 151] width 6 height 6
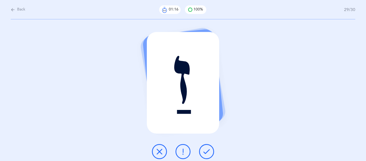
click at [208, 150] on icon at bounding box center [207, 151] width 6 height 6
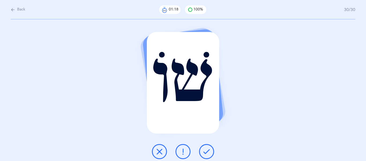
click at [208, 150] on icon at bounding box center [207, 151] width 6 height 6
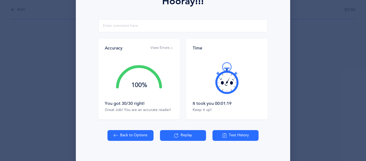
scroll to position [86, 0]
click at [320, 37] on div "Hooray!!! Accuracy View Errors 100% You got 30/30 right! Great Job! You are an …" at bounding box center [183, 80] width 366 height 161
